Goal: Browse casually

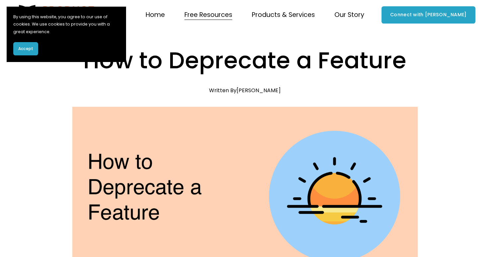
click at [27, 49] on span "Accept" at bounding box center [25, 49] width 15 height 6
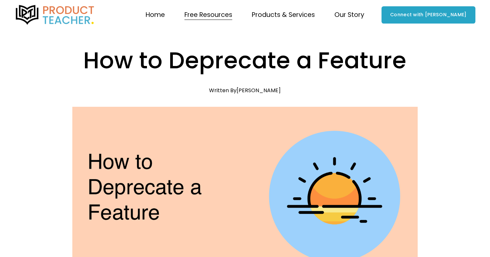
click at [165, 14] on link "Home" at bounding box center [155, 14] width 19 height 13
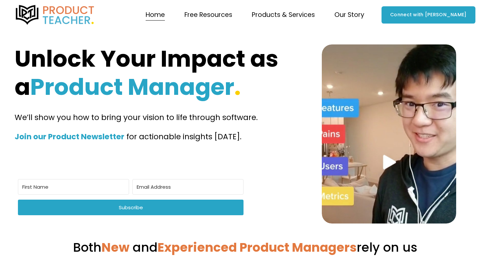
click at [364, 15] on span "Our Story" at bounding box center [349, 15] width 30 height 12
click at [0, 0] on span "Client Testimonials" at bounding box center [0, 0] width 0 height 0
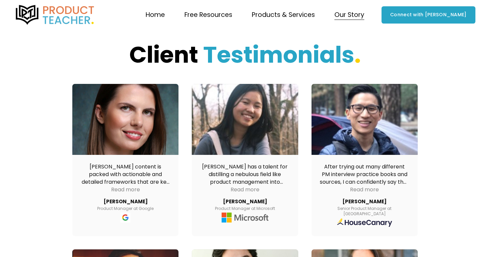
click at [165, 13] on link "Home" at bounding box center [155, 14] width 19 height 13
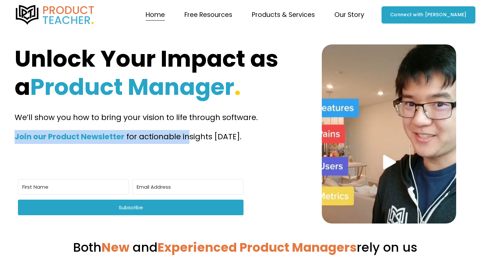
drag, startPoint x: 186, startPoint y: 133, endPoint x: 193, endPoint y: 115, distance: 19.0
click at [189, 124] on div "We’ll show you how to bring your vision to life through software. Join our Prod…" at bounding box center [149, 127] width 269 height 33
